Goal: Task Accomplishment & Management: Use online tool/utility

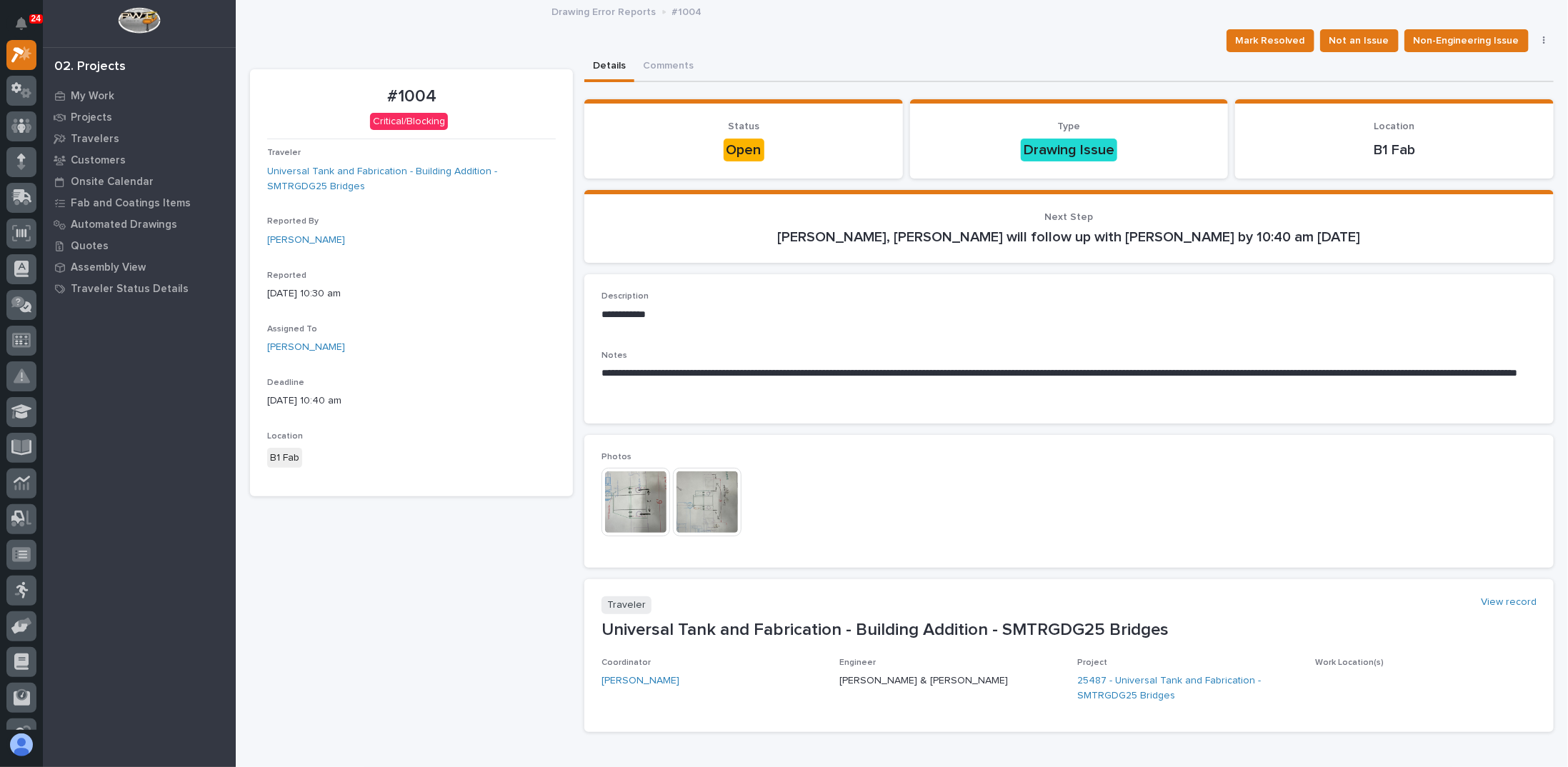
click at [633, 497] on img at bounding box center [636, 502] width 69 height 69
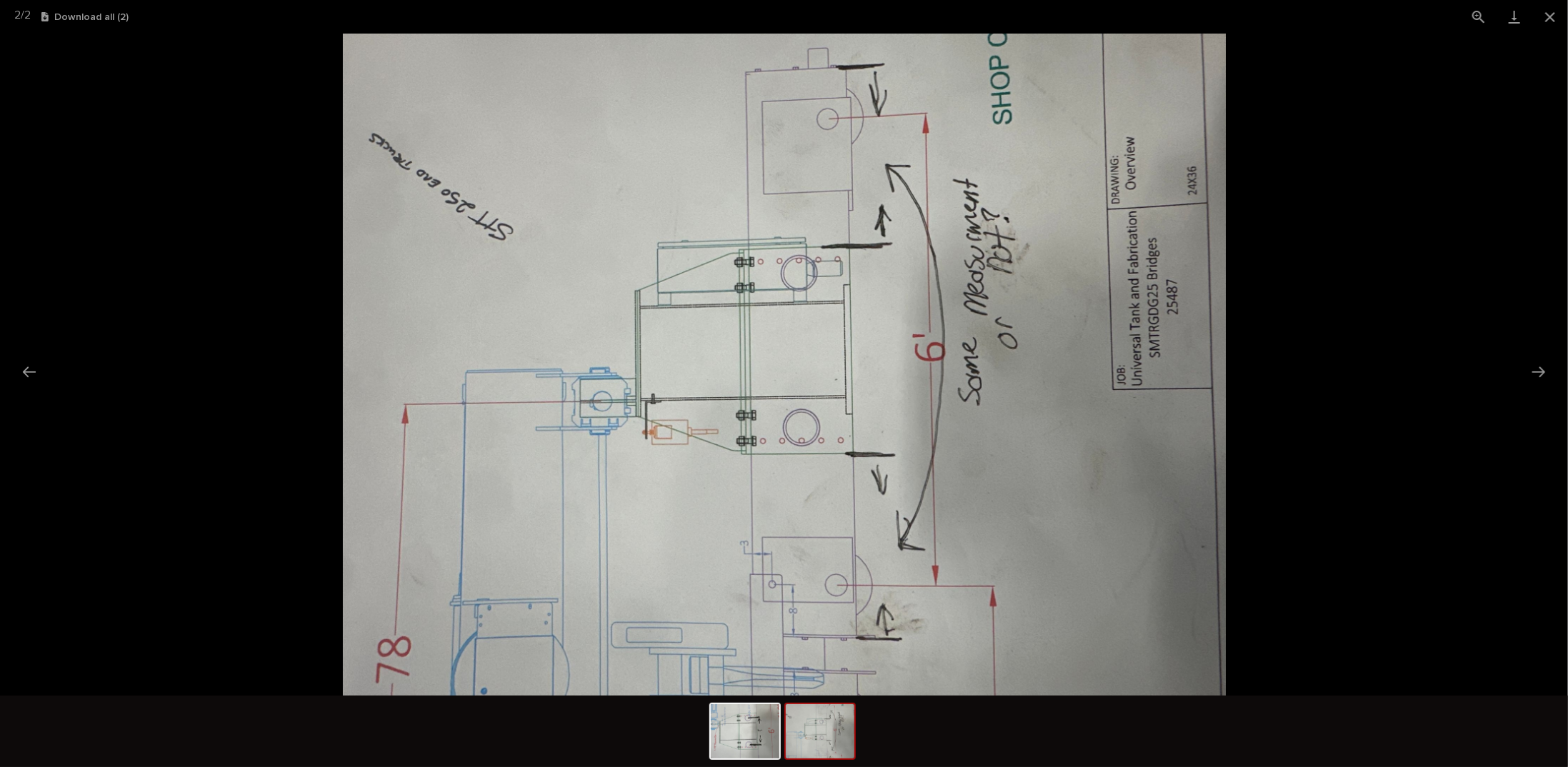
click at [238, 218] on picture at bounding box center [784, 364] width 1568 height 663
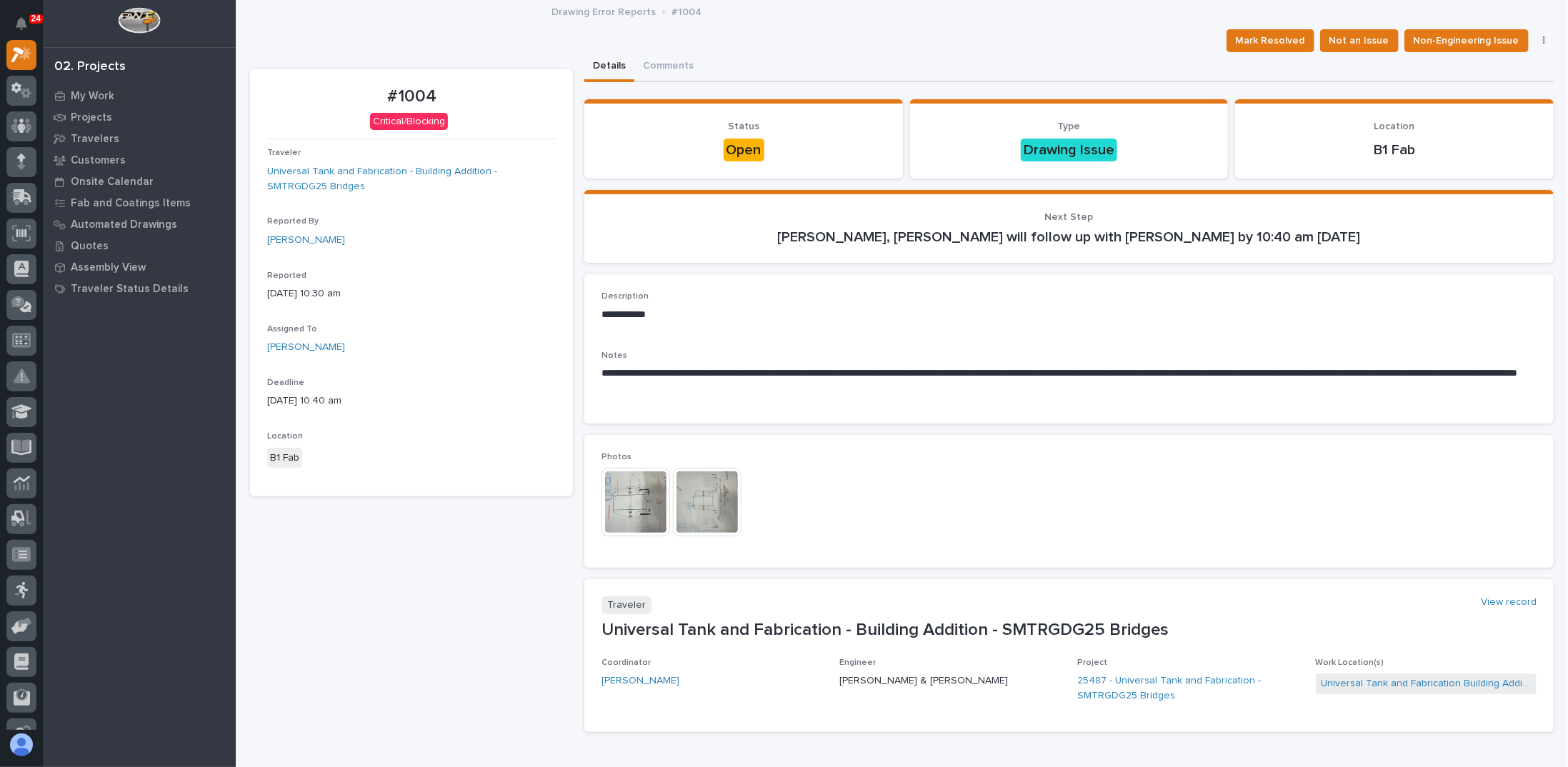
click at [709, 389] on p "**********" at bounding box center [1065, 381] width 927 height 29
click at [638, 493] on img at bounding box center [636, 502] width 69 height 69
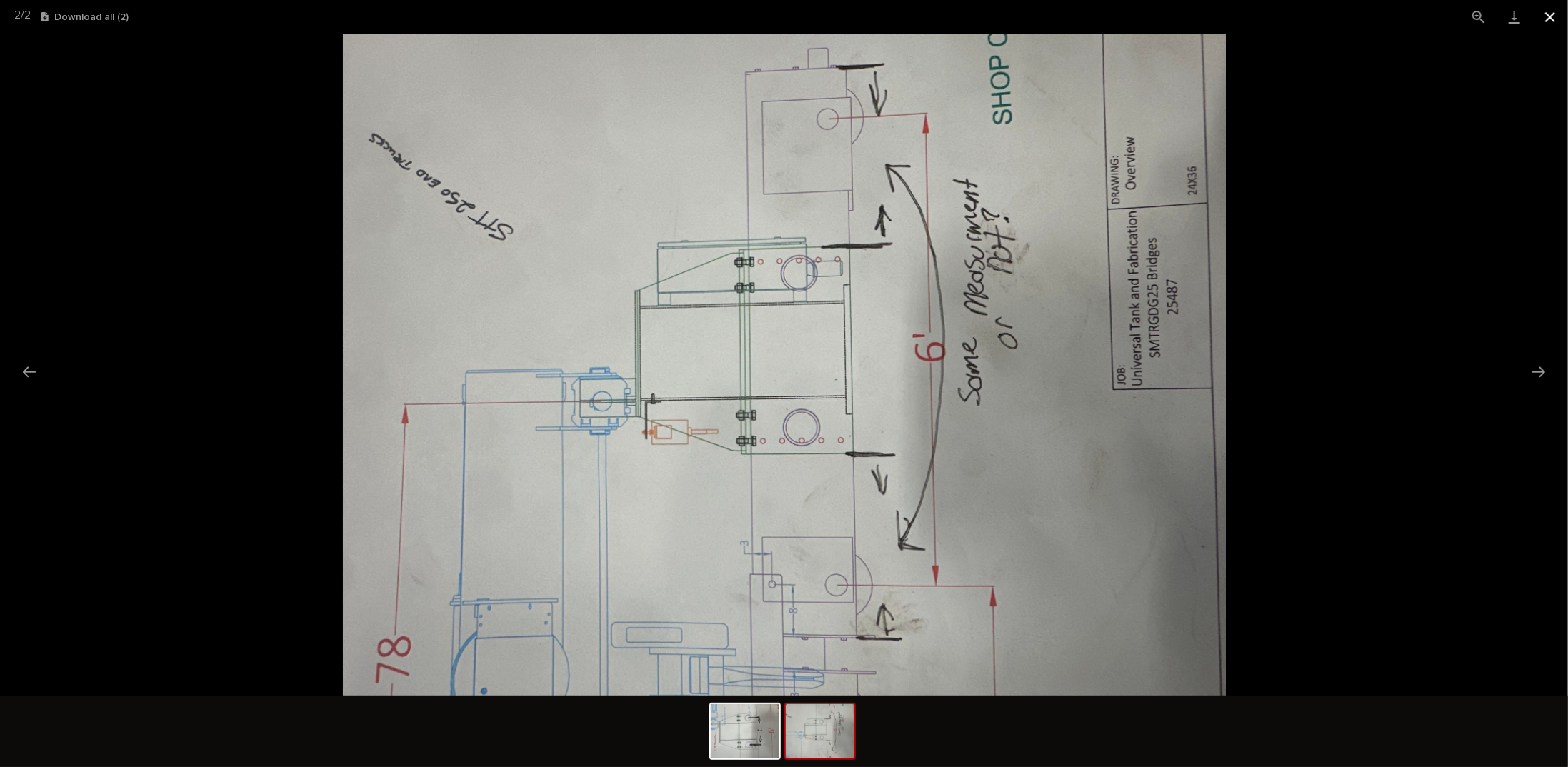
click at [1553, 14] on button "Close gallery" at bounding box center [1550, 16] width 36 height 33
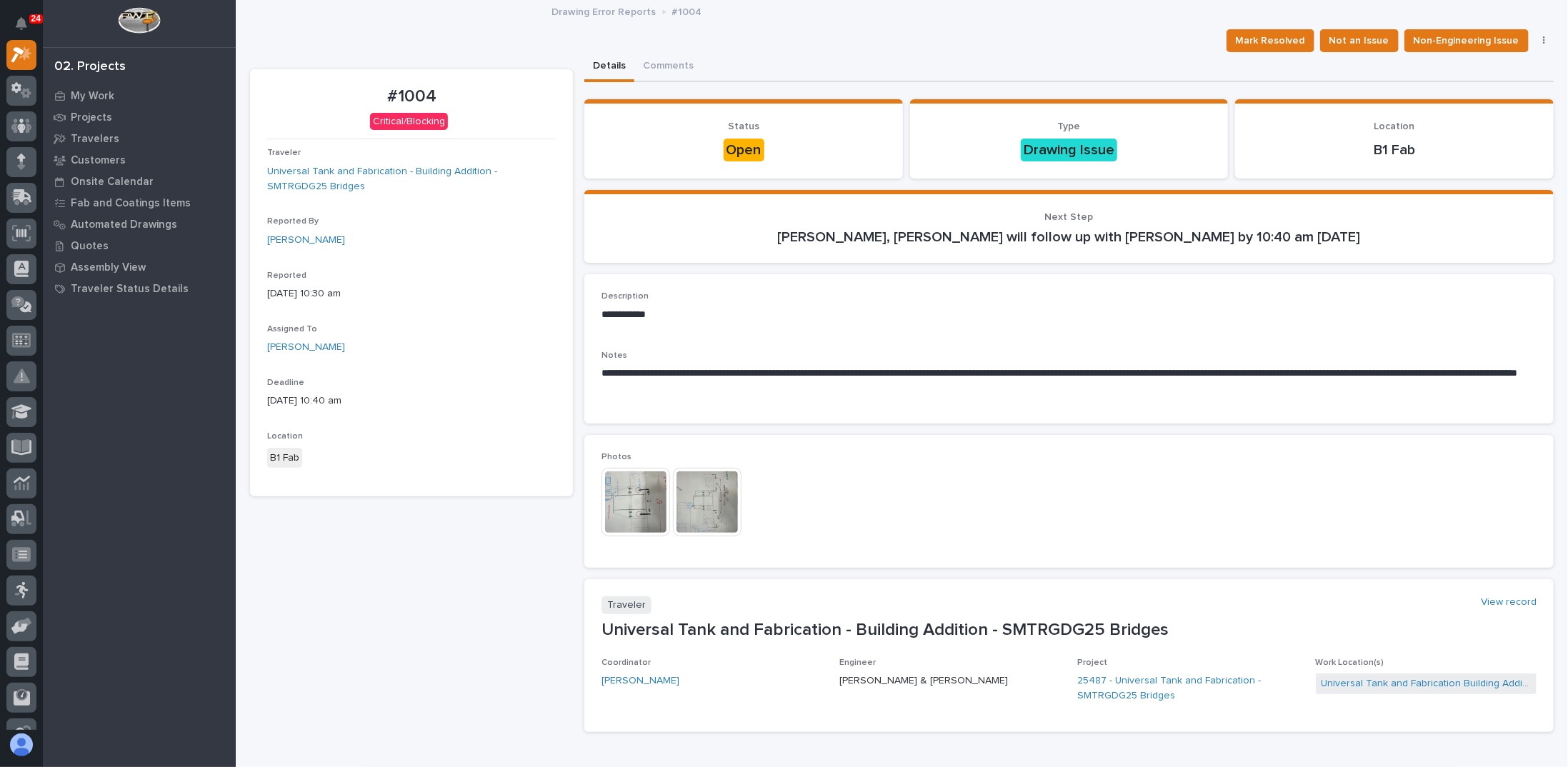
click at [641, 484] on img at bounding box center [636, 502] width 69 height 69
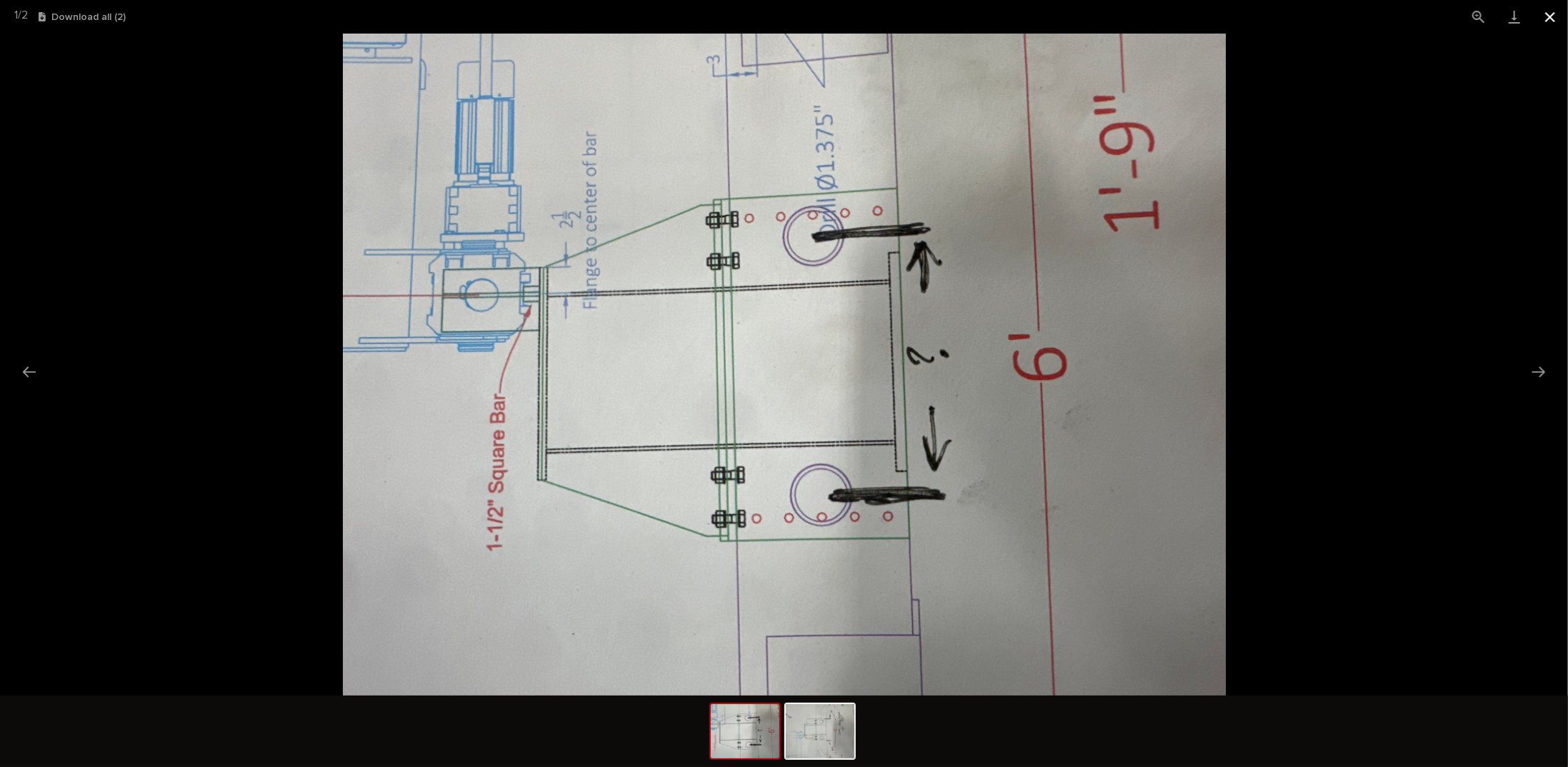
click at [1552, 18] on button "Close gallery" at bounding box center [1550, 16] width 36 height 33
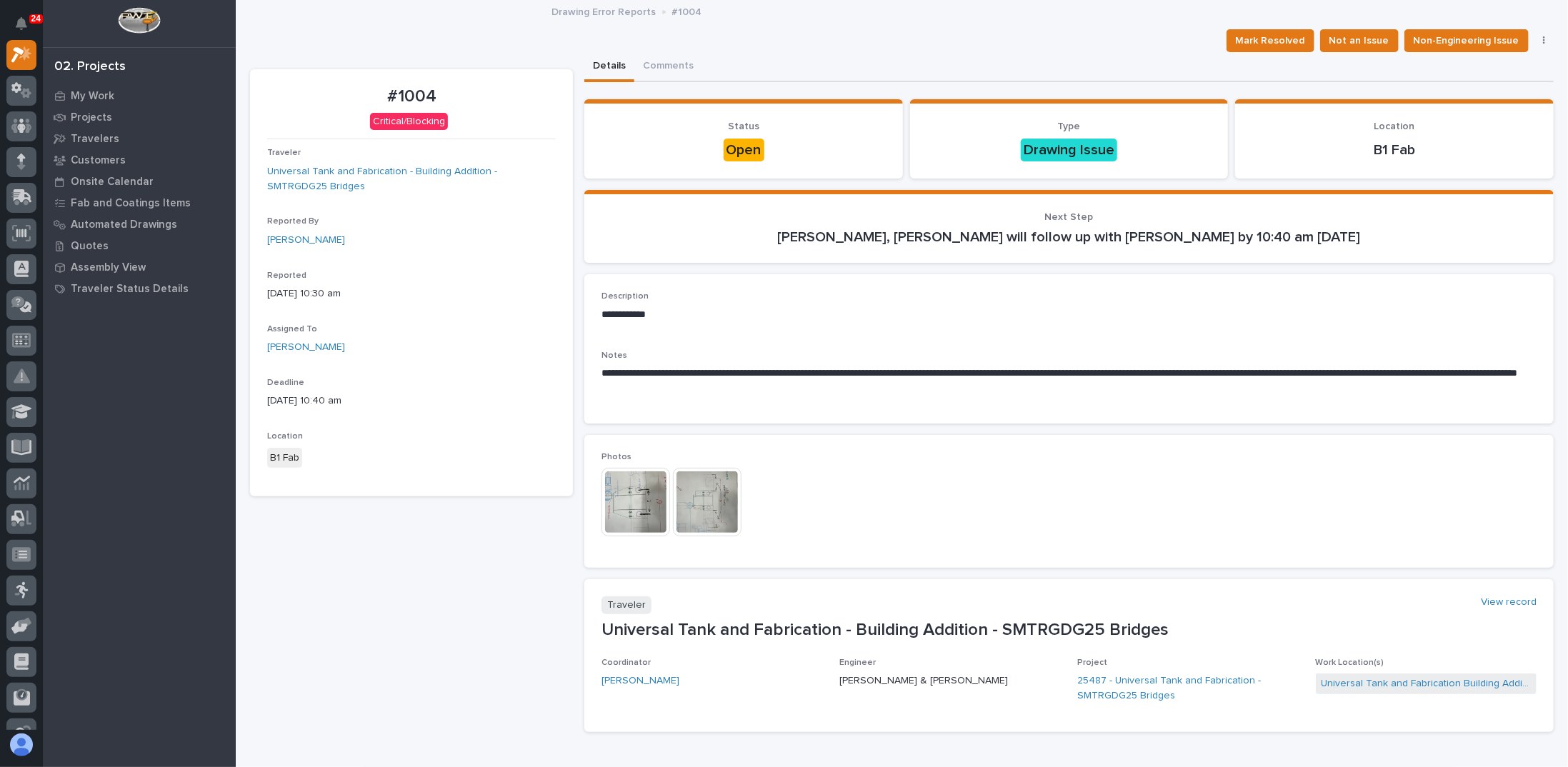
click at [478, 28] on div "**********" at bounding box center [902, 372] width 1304 height 743
click at [1287, 47] on span "Mark Resolved" at bounding box center [1270, 40] width 69 height 17
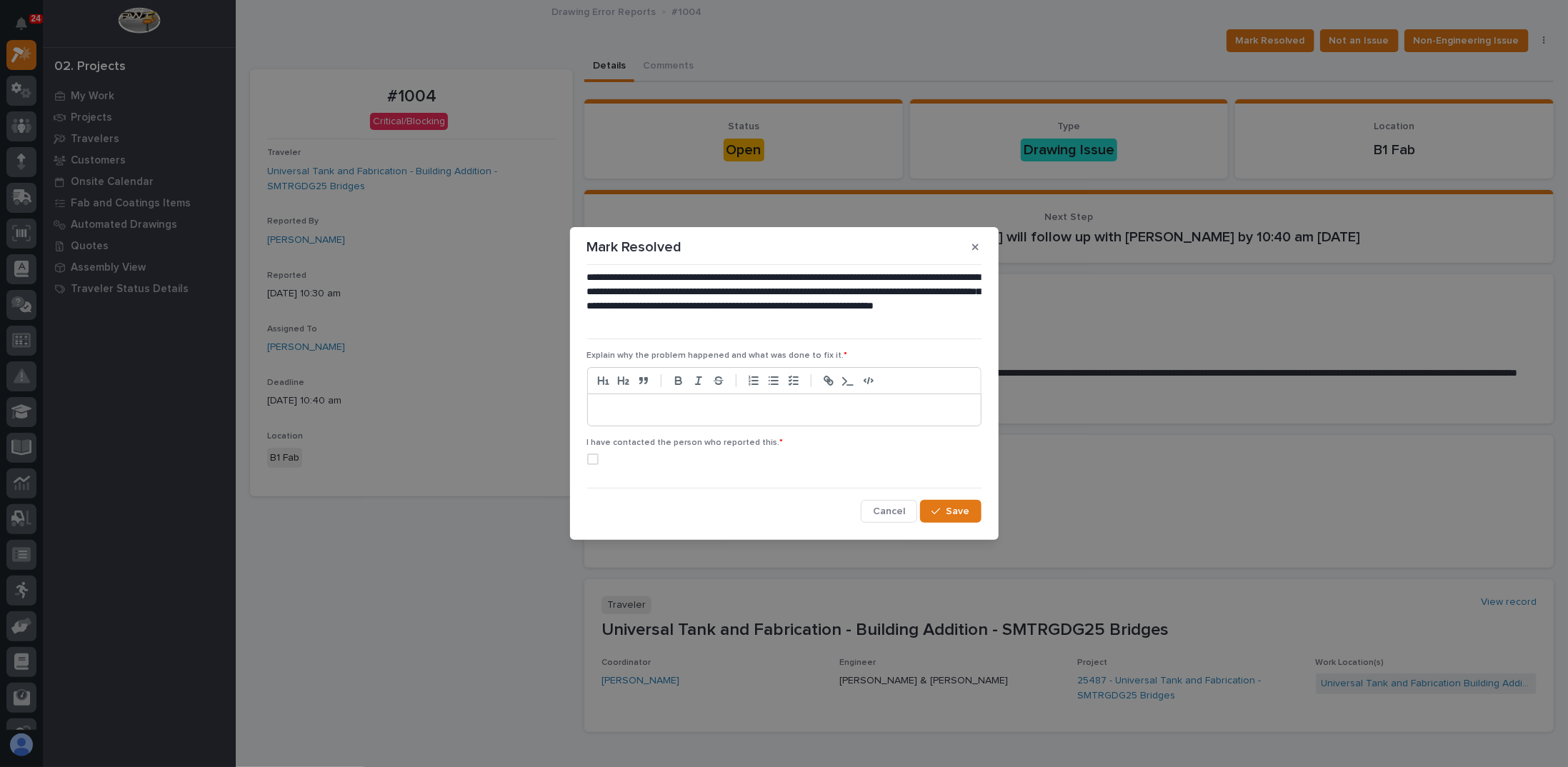
click at [695, 410] on p at bounding box center [784, 410] width 371 height 14
click at [597, 459] on span at bounding box center [592, 459] width 12 height 12
click at [958, 515] on span "Save" at bounding box center [958, 512] width 23 height 13
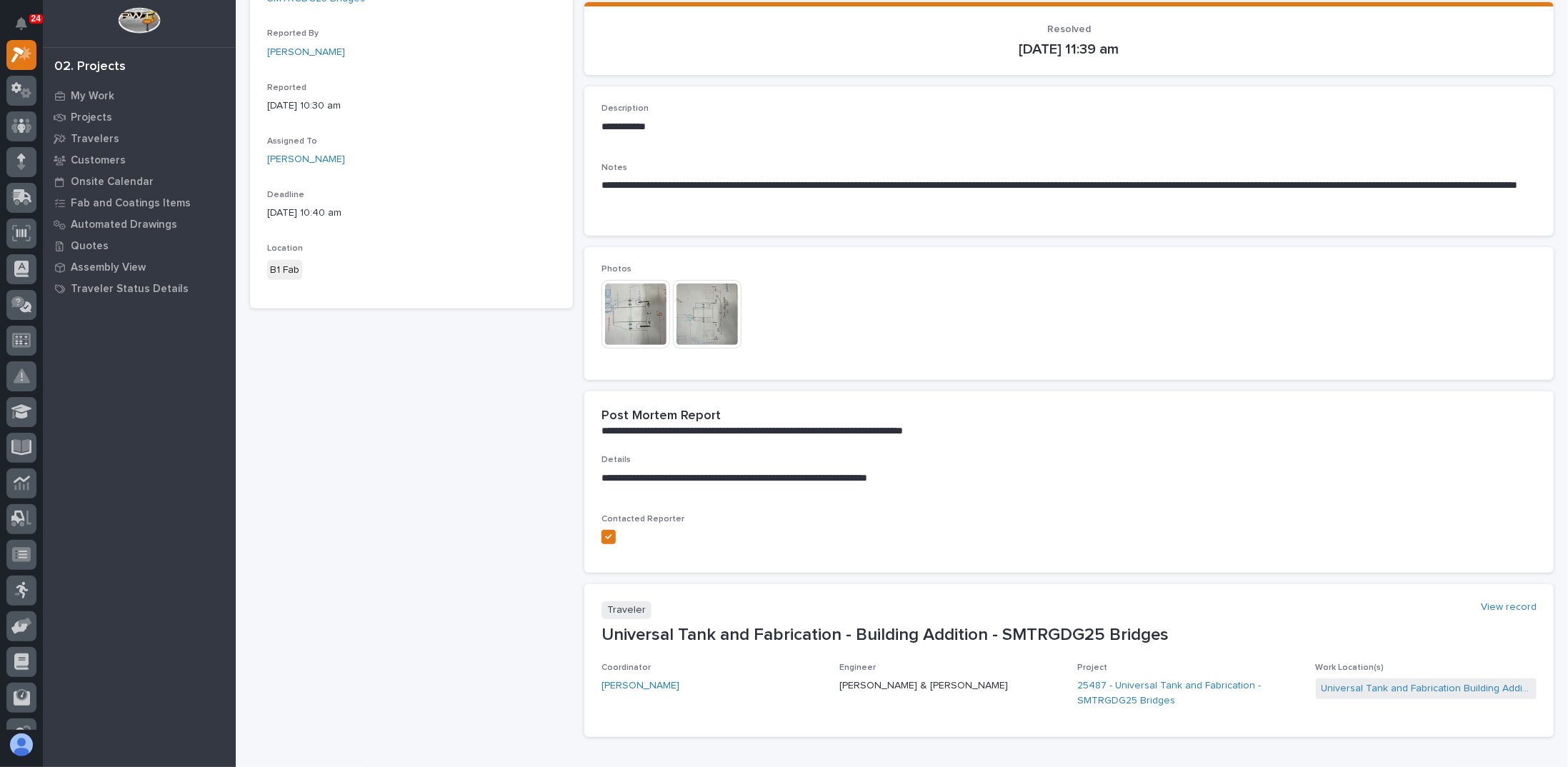
scroll to position [280, 0]
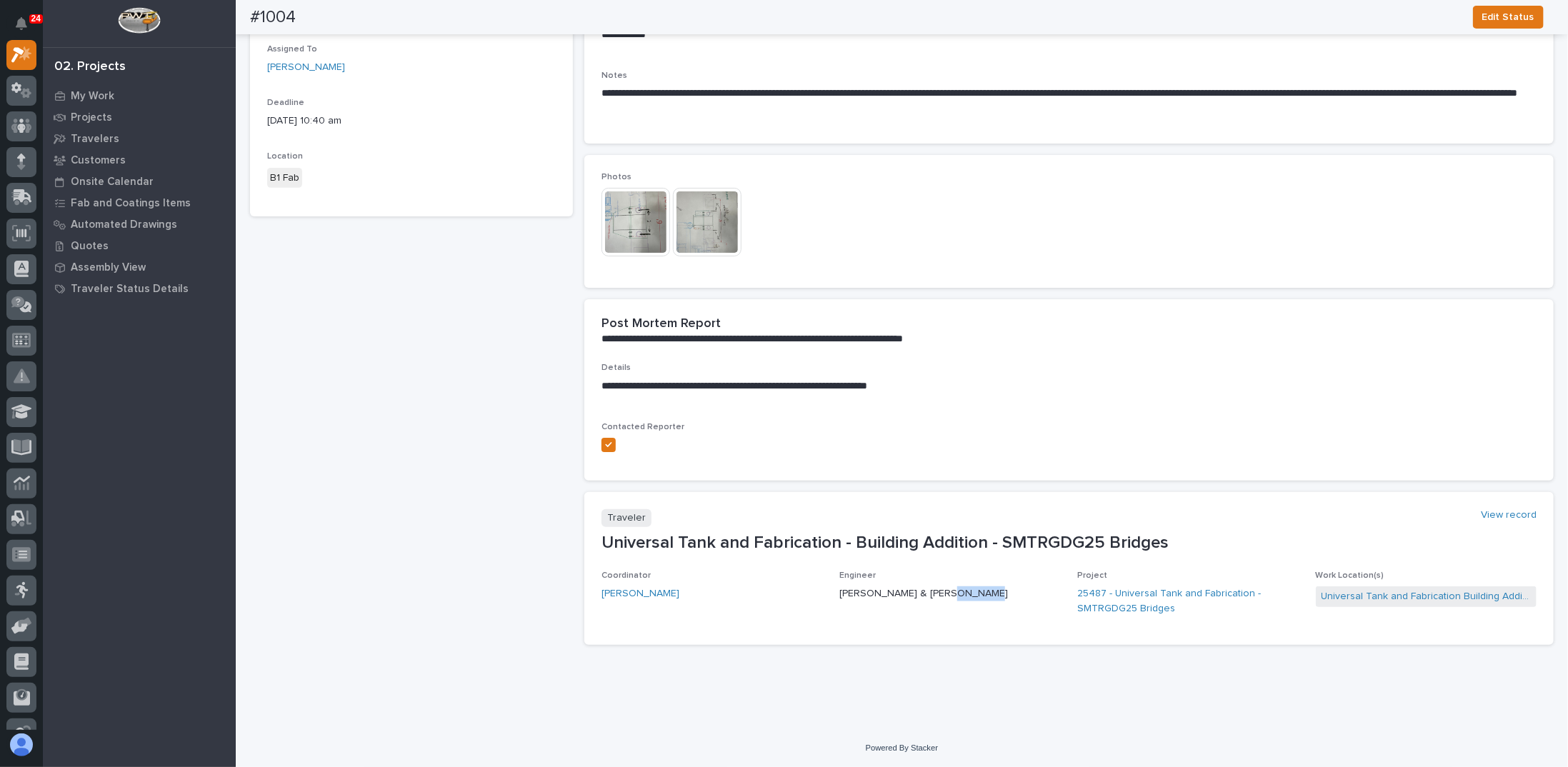
drag, startPoint x: 931, startPoint y: 596, endPoint x: 966, endPoint y: 590, distance: 35.5
click at [966, 590] on p "[PERSON_NAME] & [PERSON_NAME]" at bounding box center [950, 593] width 221 height 15
drag, startPoint x: 965, startPoint y: 590, endPoint x: 917, endPoint y: 628, distance: 61.2
click at [965, 591] on p "[PERSON_NAME] & [PERSON_NAME]" at bounding box center [950, 593] width 221 height 15
click at [900, 624] on span "Engineer [PERSON_NAME] & [PERSON_NAME]" at bounding box center [950, 599] width 221 height 57
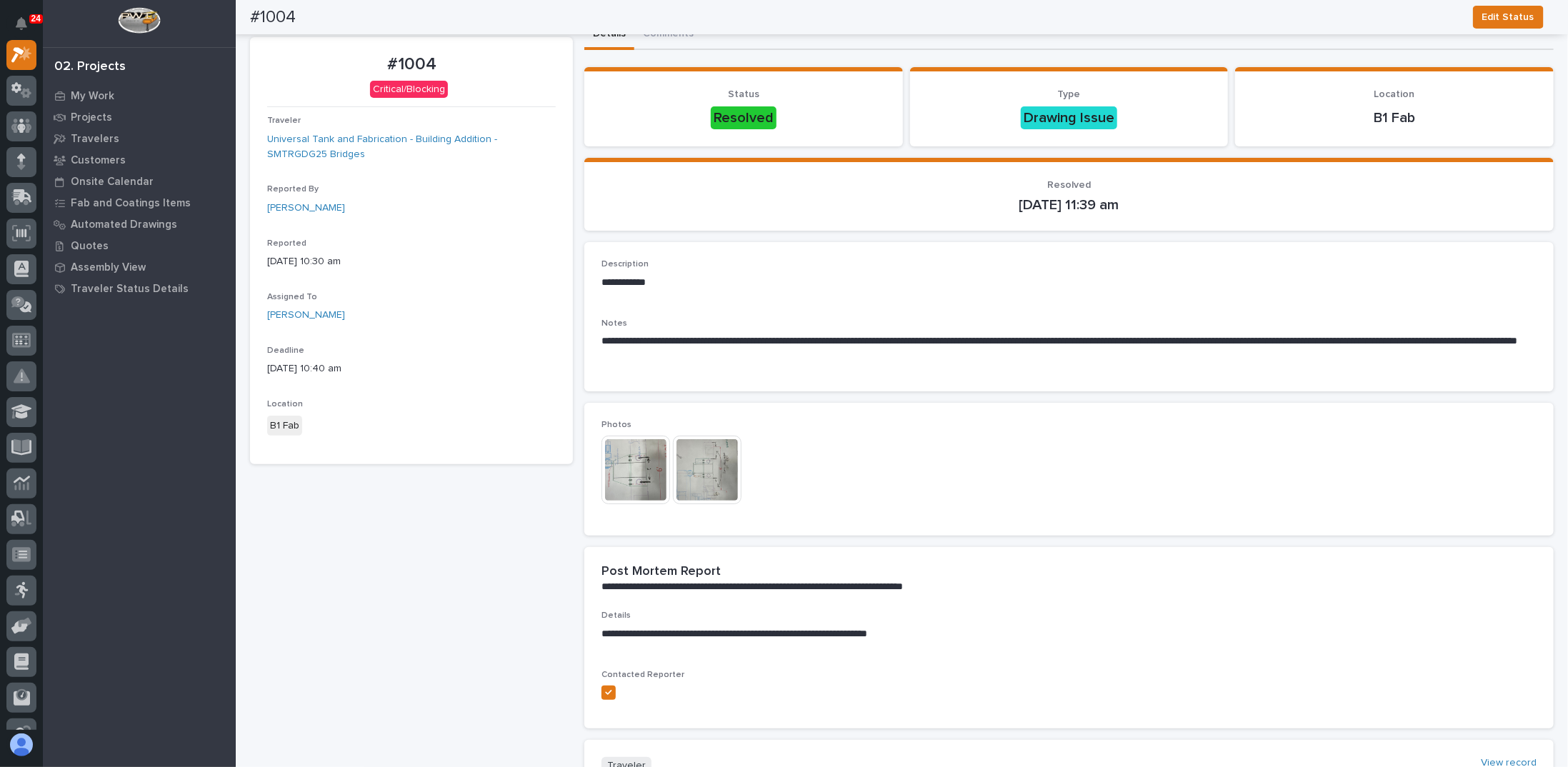
scroll to position [0, 0]
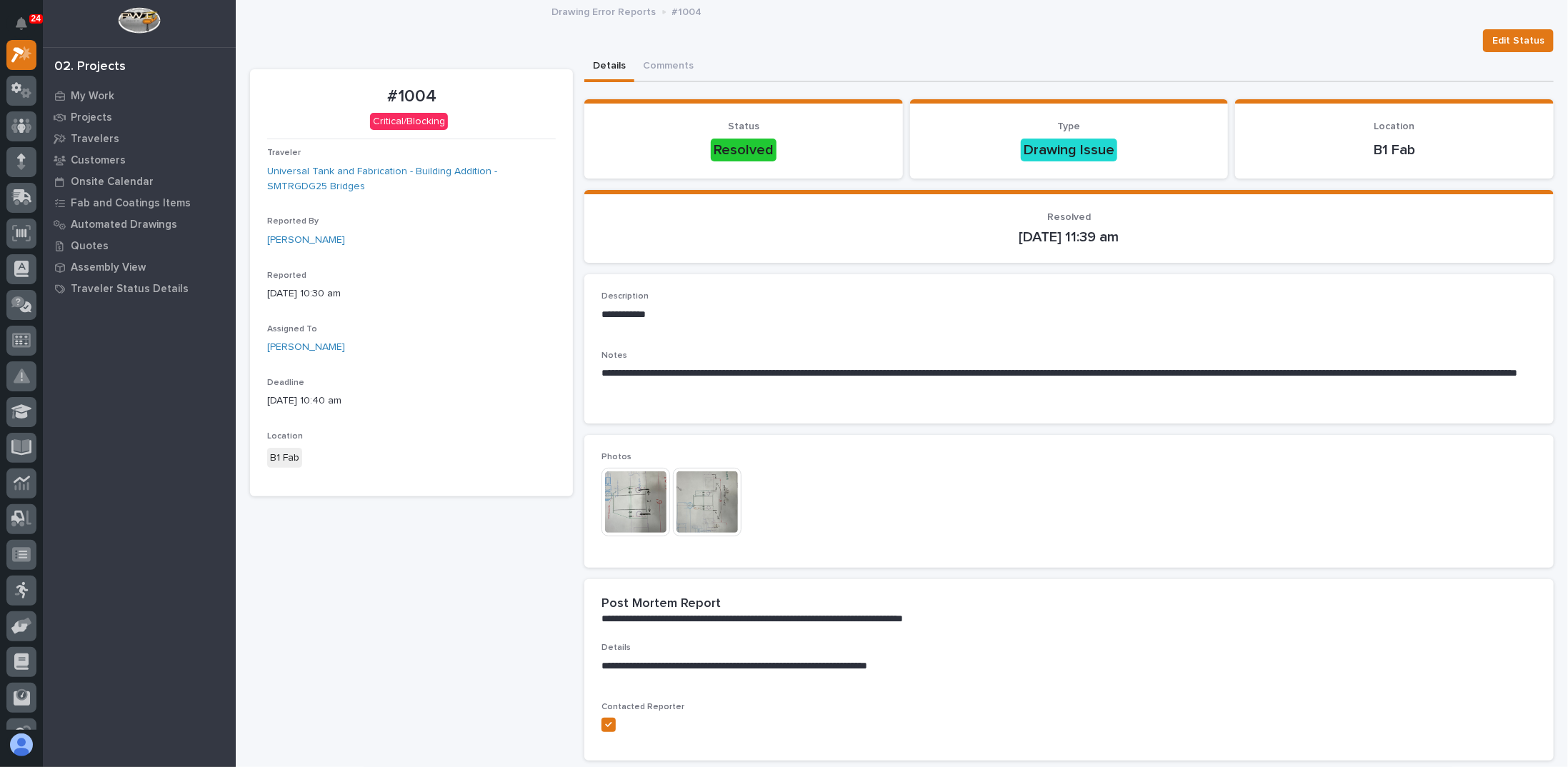
click at [393, 501] on div "#1004 Critical/Blocking Traveler Universal Tank and Fabrication - Building Addi…" at bounding box center [411, 503] width 323 height 867
